Goal: Task Accomplishment & Management: Use online tool/utility

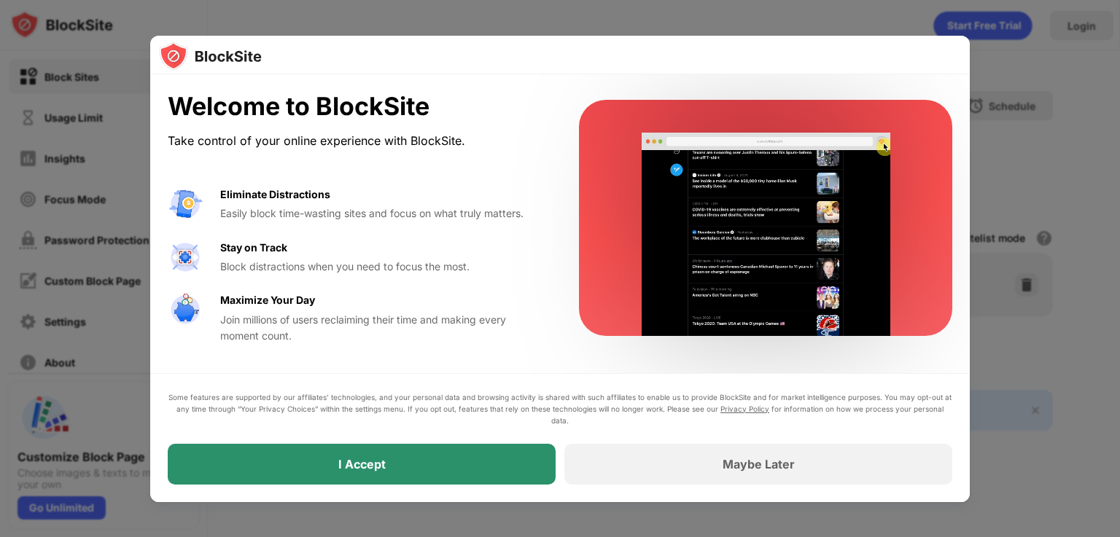
click at [448, 472] on div "I Accept" at bounding box center [362, 464] width 388 height 41
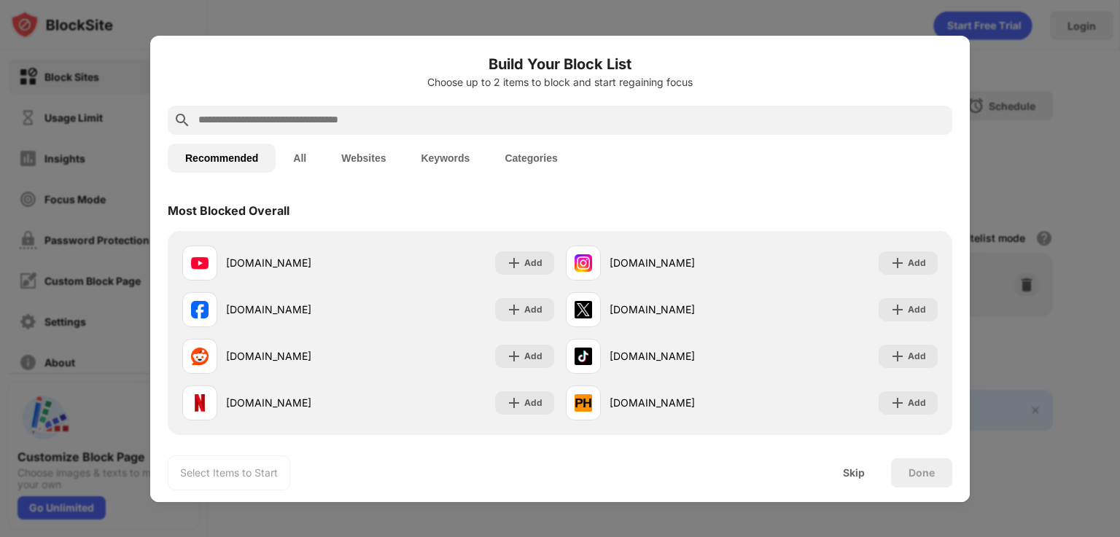
click at [357, 122] on input "text" at bounding box center [571, 120] width 749 height 17
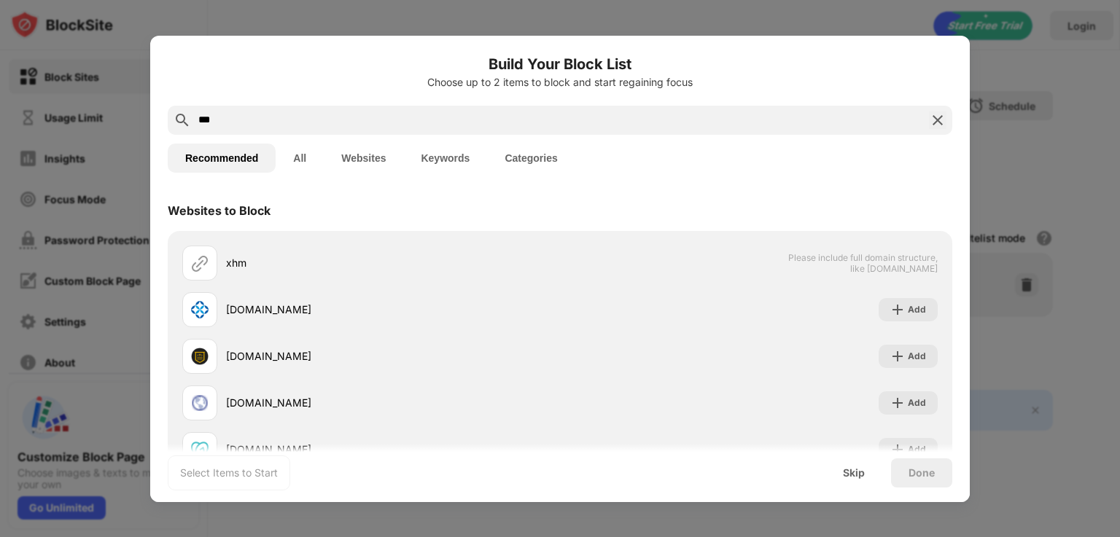
click at [278, 122] on input "***" at bounding box center [560, 120] width 726 height 17
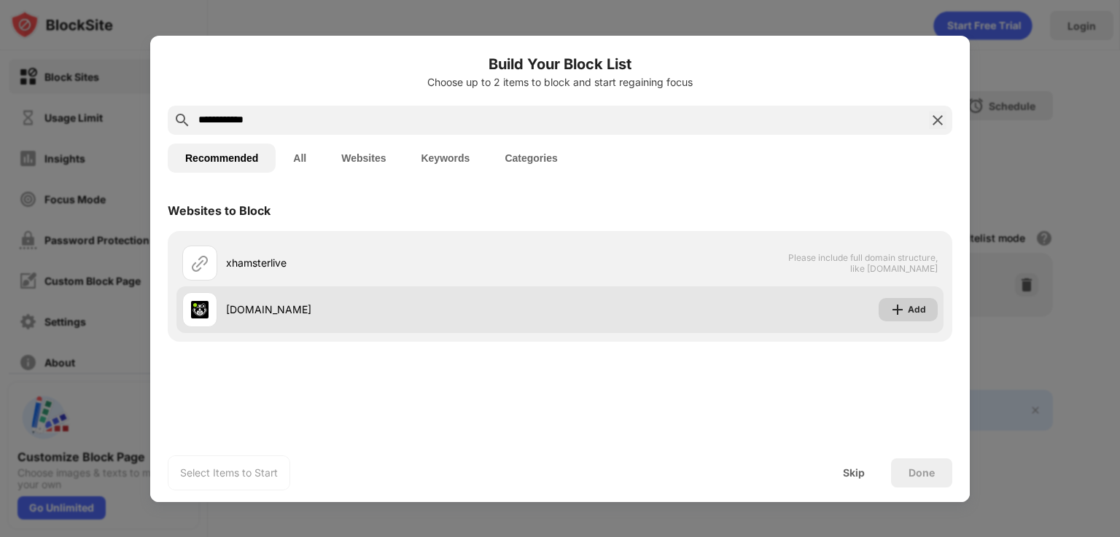
type input "**********"
click at [907, 305] on div "Add" at bounding box center [907, 309] width 59 height 23
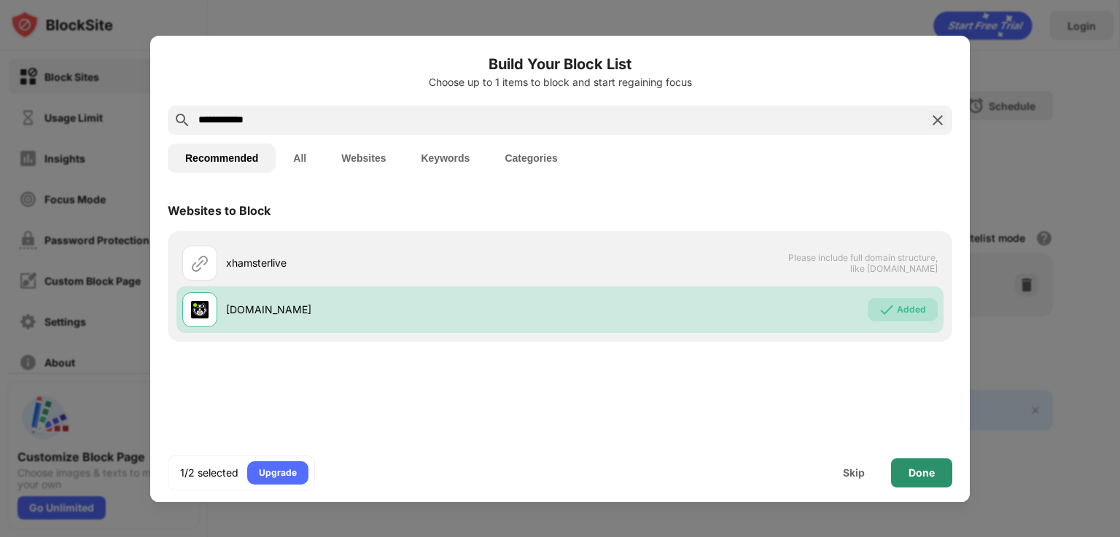
click at [929, 475] on div "Done" at bounding box center [921, 473] width 26 height 12
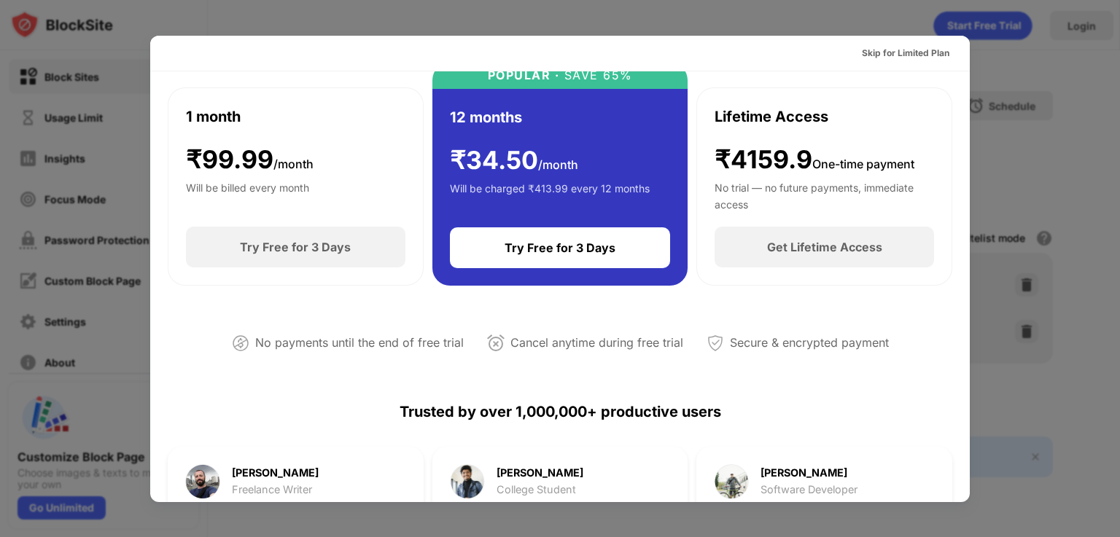
scroll to position [292, 0]
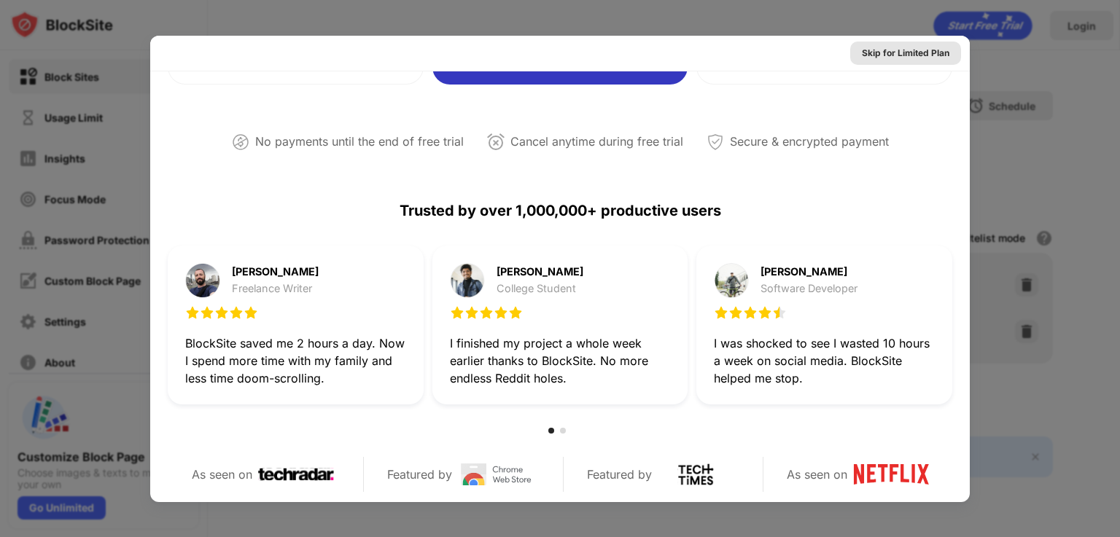
click at [870, 60] on div "Skip for Limited Plan" at bounding box center [905, 53] width 111 height 23
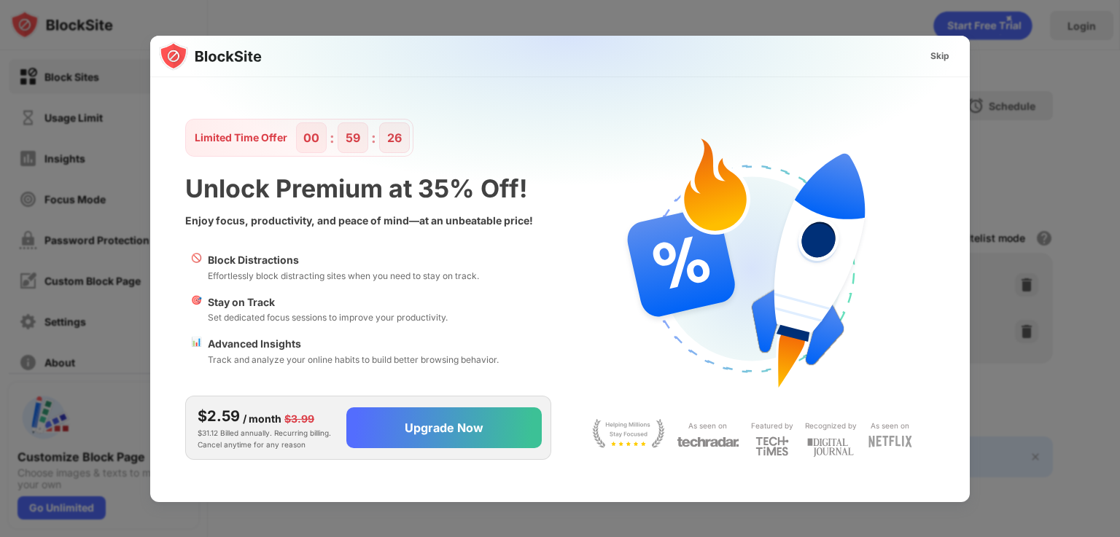
scroll to position [0, 0]
click at [944, 60] on div "Skip" at bounding box center [939, 56] width 19 height 15
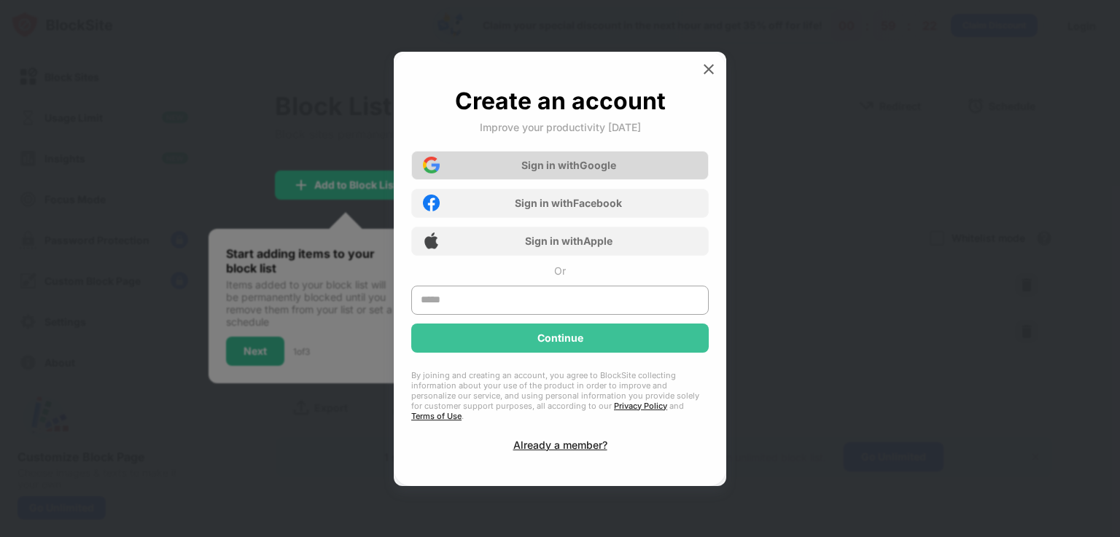
click at [506, 158] on div "Sign in with Google" at bounding box center [559, 165] width 297 height 29
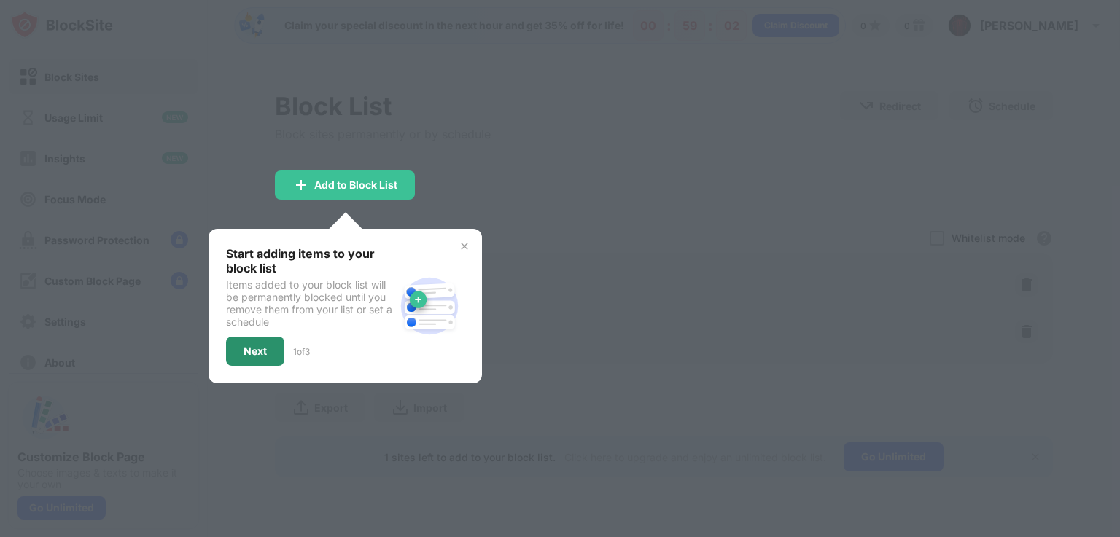
click at [254, 346] on div "Next" at bounding box center [254, 351] width 23 height 12
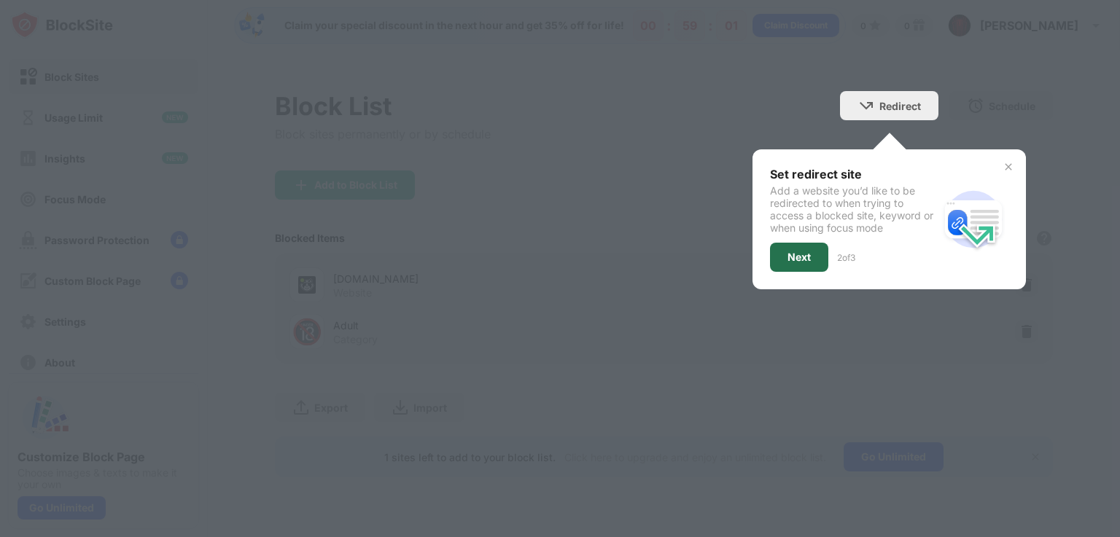
click at [803, 251] on div "Next" at bounding box center [798, 257] width 23 height 12
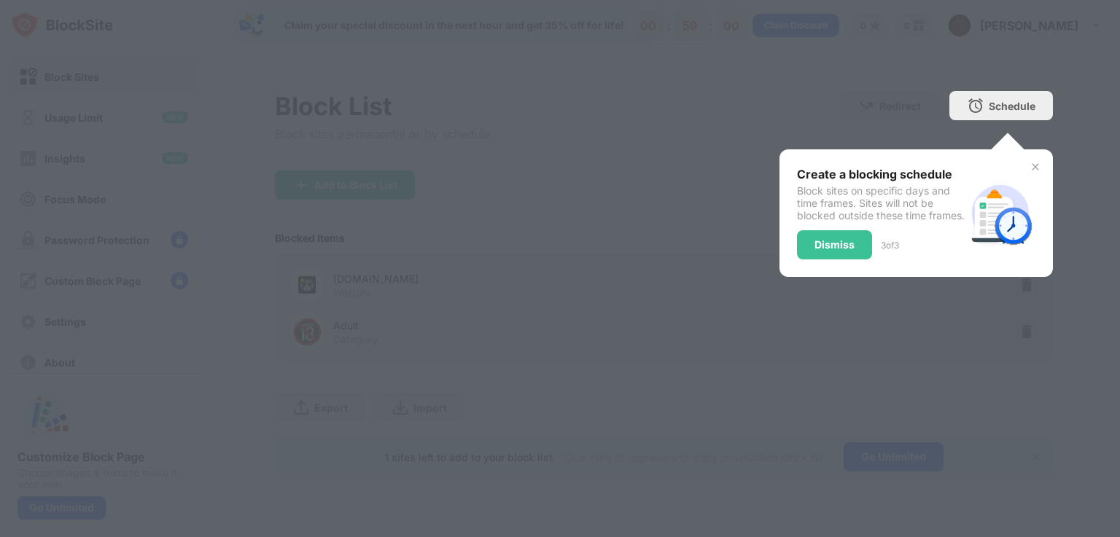
click at [816, 251] on div "Dismiss" at bounding box center [834, 245] width 40 height 12
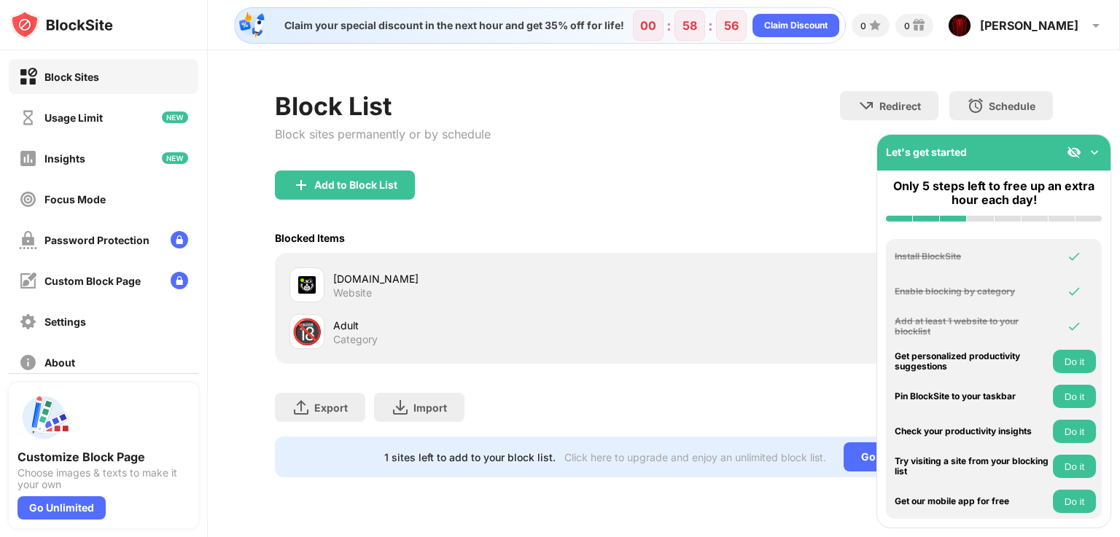
click at [764, 221] on div "Add to Block List" at bounding box center [664, 197] width 778 height 52
click at [1096, 157] on img at bounding box center [1094, 152] width 15 height 15
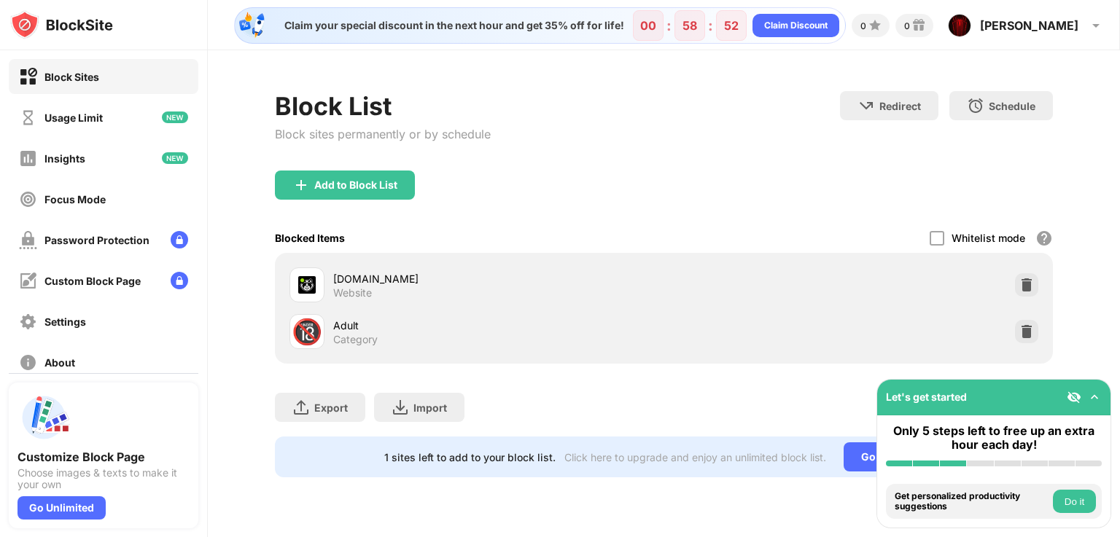
click at [1093, 393] on img at bounding box center [1094, 397] width 15 height 15
